Goal: Navigation & Orientation: Find specific page/section

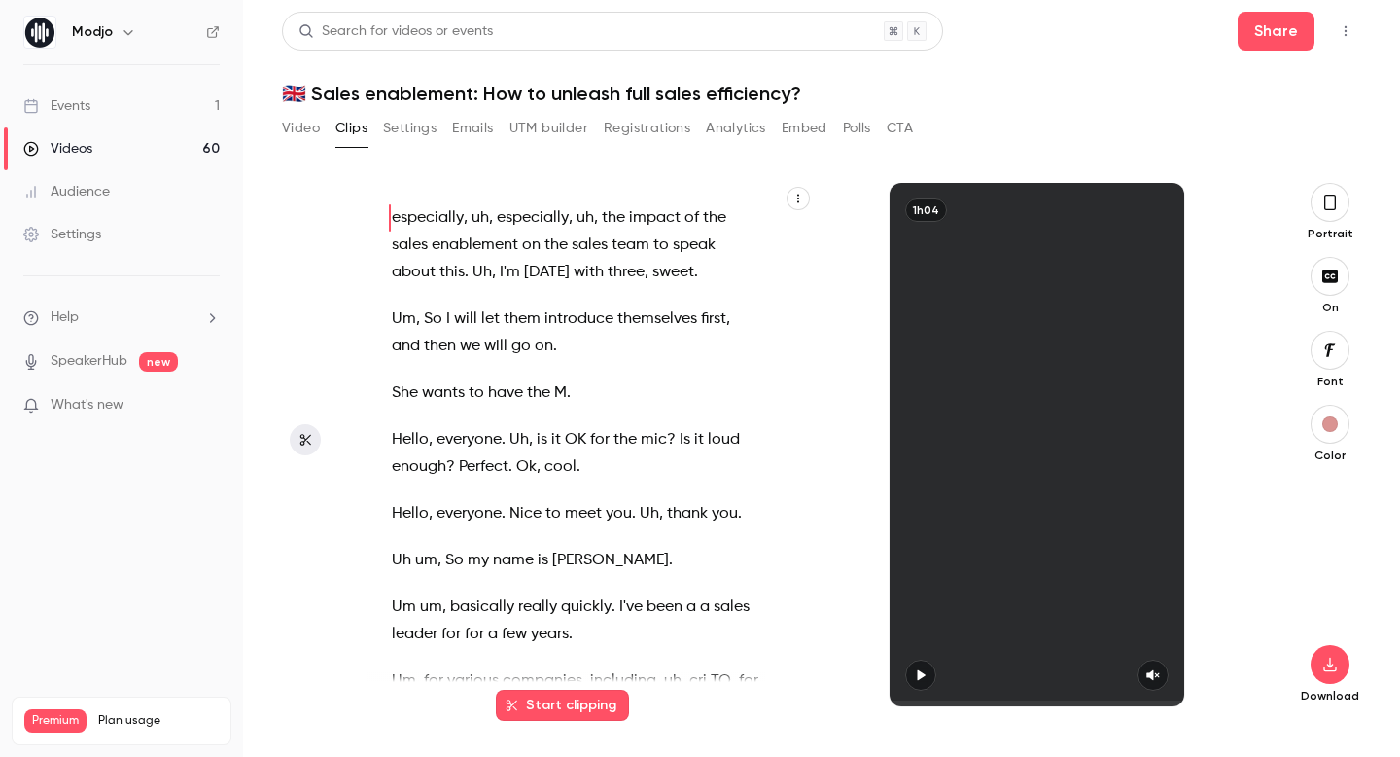
click at [92, 109] on link "Events 1" at bounding box center [121, 106] width 243 height 43
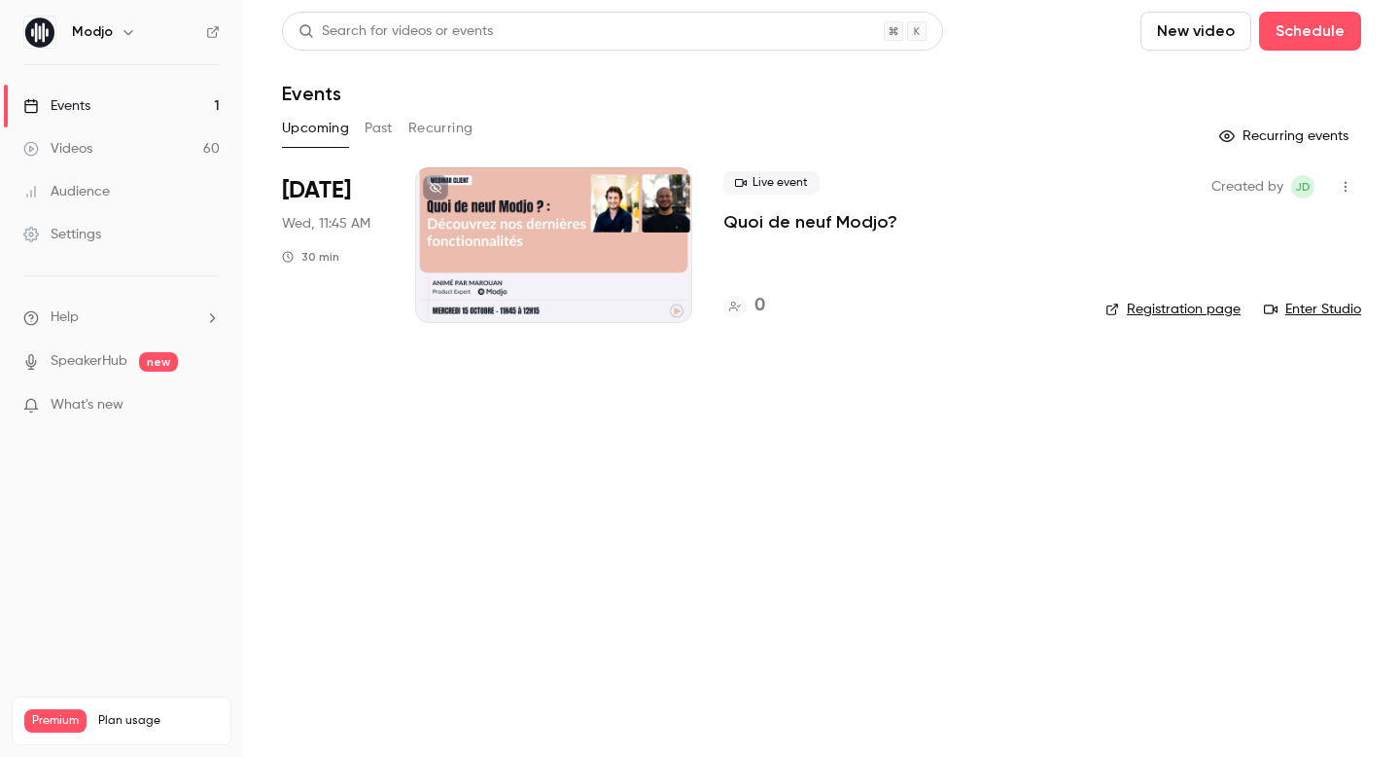
click at [379, 122] on button "Past" at bounding box center [379, 128] width 28 height 31
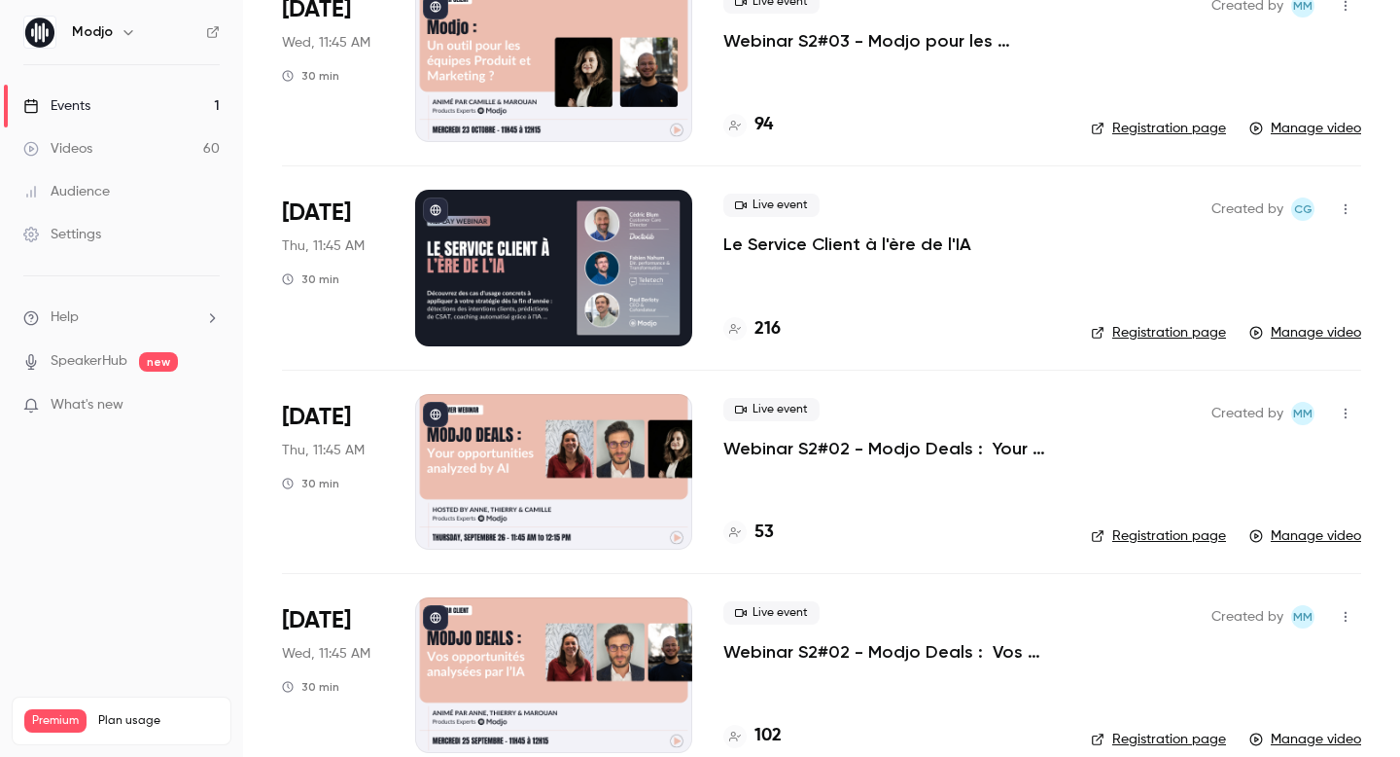
scroll to position [3502, 0]
